Goal: Information Seeking & Learning: Check status

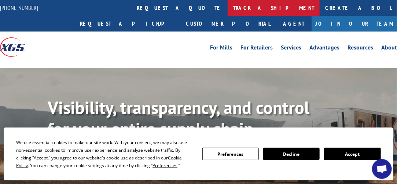
click at [228, 11] on link "track a shipment" at bounding box center [274, 8] width 92 height 16
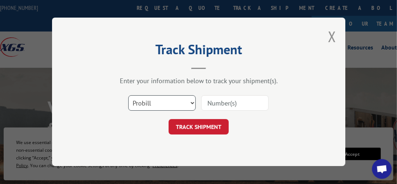
drag, startPoint x: 166, startPoint y: 97, endPoint x: 157, endPoint y: 144, distance: 47.4
click at [157, 144] on div "Track Shipment Enter your information below to track your shipment(s). Select c…" at bounding box center [198, 92] width 293 height 148
select select "bol"
click at [128, 96] on select "Select category... Probill BOL PO" at bounding box center [161, 103] width 67 height 15
click at [236, 106] on input at bounding box center [234, 103] width 67 height 15
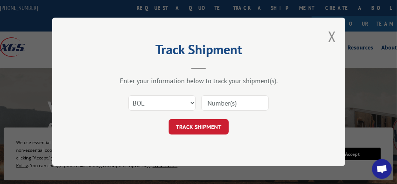
paste input "54402576"
type input "54402576"
click at [207, 121] on button "TRACK SHIPMENT" at bounding box center [199, 126] width 60 height 15
